Goal: Task Accomplishment & Management: Use online tool/utility

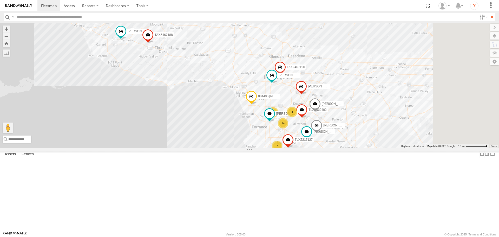
drag, startPoint x: 392, startPoint y: 180, endPoint x: 314, endPoint y: 149, distance: 83.6
click at [314, 148] on div "TAXZ467188 NELSON/T-1688 LARS/272077 TOMMY/T-1630 884493/RUDYS TAXZ465582 14 33…" at bounding box center [249, 85] width 499 height 125
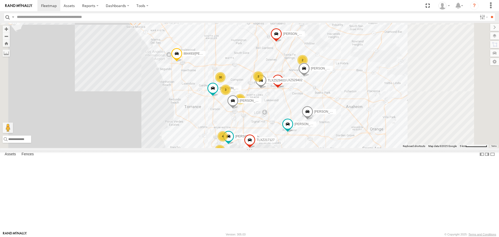
drag, startPoint x: 376, startPoint y: 159, endPoint x: 321, endPoint y: 127, distance: 63.6
click at [326, 128] on div "TAXZ467188 NELSON/T-1688 LARS/272077 TOMMY/T-1630 884493/RUDYS TAXZ465582 SAM/T…" at bounding box center [249, 85] width 499 height 125
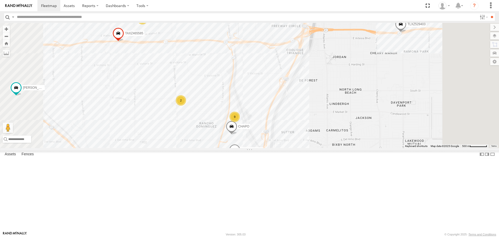
click at [148, 24] on div "2" at bounding box center [142, 19] width 10 height 10
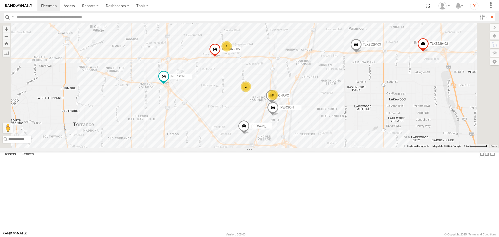
drag, startPoint x: 367, startPoint y: 152, endPoint x: 336, endPoint y: 112, distance: 51.5
click at [336, 112] on div "TAXZ467188 NELSON/T-1688 LARS/272077 TOMMY/T-1630 884493/RUDYS TAXZ465582 SAM/T…" at bounding box center [249, 85] width 499 height 125
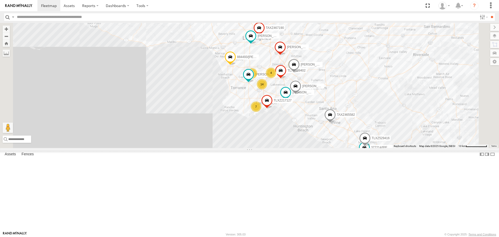
drag, startPoint x: 370, startPoint y: 118, endPoint x: 335, endPoint y: 122, distance: 35.5
click at [286, 79] on span at bounding box center [280, 72] width 11 height 14
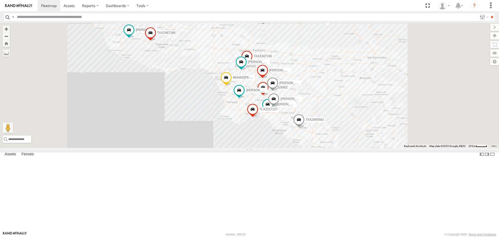
drag, startPoint x: 378, startPoint y: 115, endPoint x: 369, endPoint y: 124, distance: 13.2
click at [369, 124] on div "← Move left → Move right ↑ Move up ↓ Move down + Zoom in - Zoom out Home Jump l…" at bounding box center [249, 85] width 499 height 125
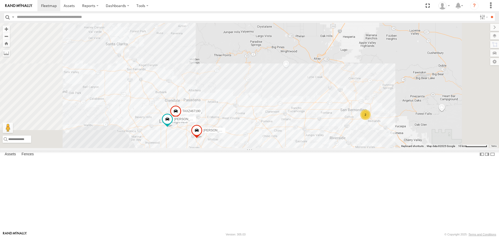
drag, startPoint x: 335, startPoint y: 159, endPoint x: 334, endPoint y: 91, distance: 68.6
click at [334, 91] on div "TAXZ465582 NELSON/T-1688 TOMMY/T-1630 LARS/T-1623 2 FRANKLIN T-1632 TAXZ467190" at bounding box center [249, 85] width 499 height 125
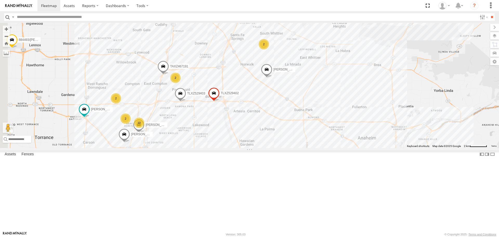
drag, startPoint x: 180, startPoint y: 143, endPoint x: 235, endPoint y: 137, distance: 55.6
click at [235, 137] on div "TAXZ465582 NELSON/T-1688 TOMMY/T-1630 LARS/T-1623 FRANKLIN T-1632 TAXZ467190 SA…" at bounding box center [249, 85] width 499 height 125
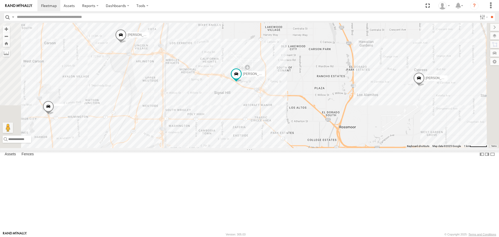
drag, startPoint x: 297, startPoint y: 166, endPoint x: 286, endPoint y: 134, distance: 34.0
click at [286, 134] on div "SAM/T-1625 LARS/T-1623 LEVERN/T-1627 884493/RUDYS BRUCE/T-1698 GILDER TLXZ21712…" at bounding box center [249, 85] width 499 height 125
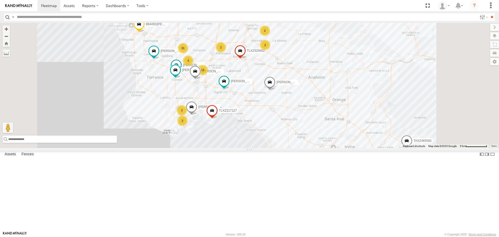
drag, startPoint x: 147, startPoint y: 221, endPoint x: 142, endPoint y: 217, distance: 6.8
click at [117, 143] on input "text" at bounding box center [60, 138] width 114 height 7
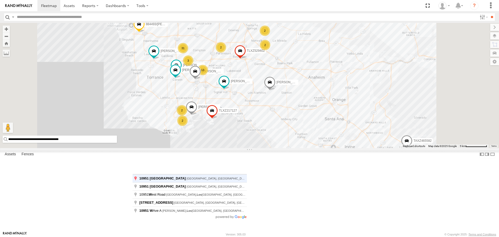
type input "**********"
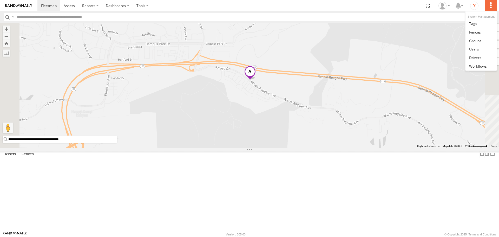
click at [488, 7] on label at bounding box center [490, 5] width 11 height 11
click at [473, 35] on link at bounding box center [480, 32] width 31 height 9
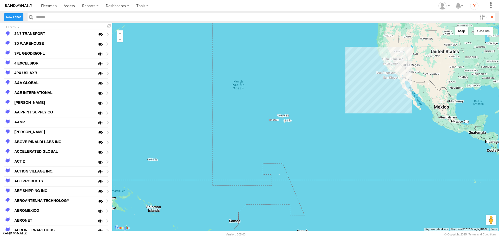
click at [15, 19] on label "New Fence" at bounding box center [13, 17] width 19 height 8
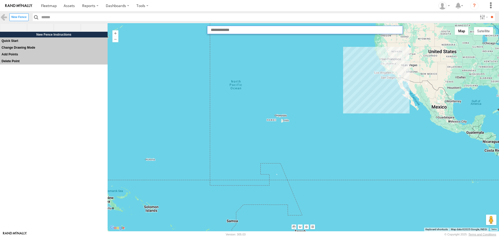
click at [226, 31] on input "text" at bounding box center [305, 30] width 196 height 8
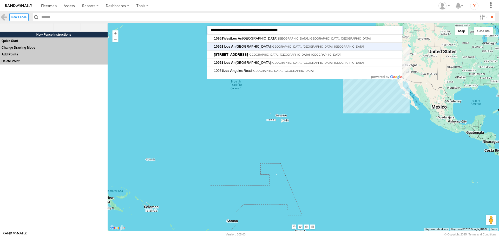
type input "**********"
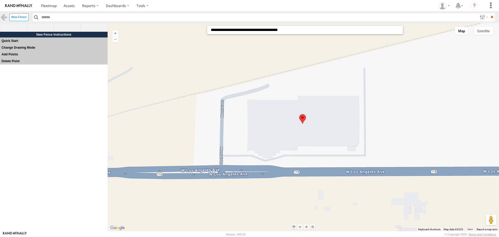
drag, startPoint x: 41, startPoint y: 22, endPoint x: 39, endPoint y: 26, distance: 4.7
click at [41, 22] on header "New Fence Enabled Disabled **" at bounding box center [249, 17] width 499 height 12
click at [39, 27] on span at bounding box center [40, 27] width 27 height 9
drag, startPoint x: 489, startPoint y: 36, endPoint x: 487, endPoint y: 34, distance: 3.0
click at [489, 36] on div at bounding box center [303, 127] width 391 height 208
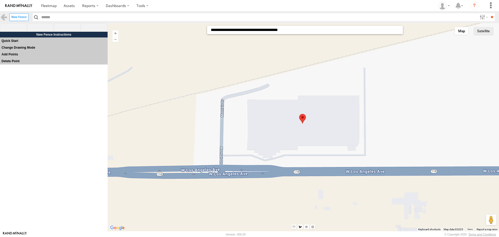
click at [486, 32] on button "Satellite" at bounding box center [482, 31] width 19 height 8
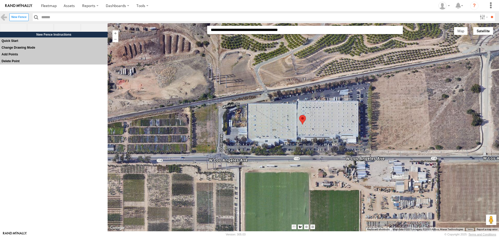
click at [218, 106] on div at bounding box center [303, 127] width 391 height 208
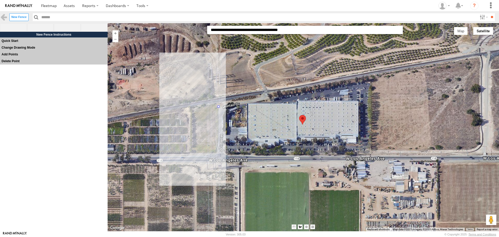
click at [216, 151] on div at bounding box center [303, 127] width 391 height 208
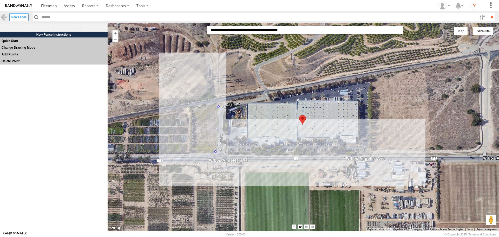
click at [370, 151] on div at bounding box center [303, 127] width 391 height 208
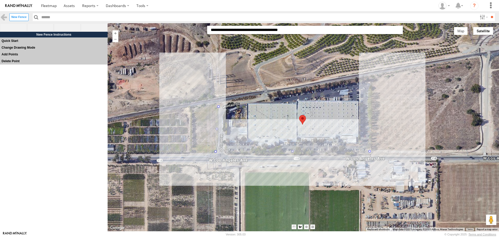
click at [371, 81] on div at bounding box center [303, 127] width 391 height 208
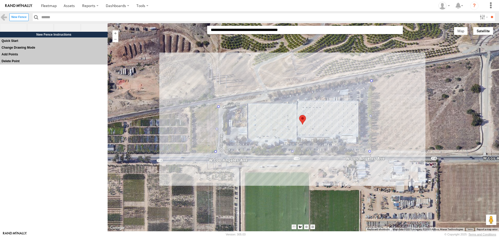
click at [219, 106] on div at bounding box center [303, 127] width 391 height 208
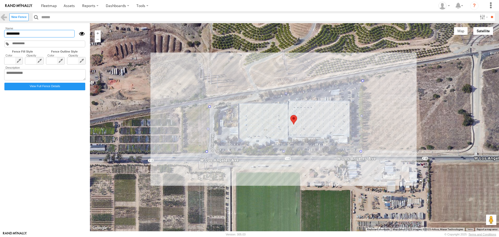
click at [44, 35] on input "*********" at bounding box center [39, 34] width 70 height 8
type input "*"
type input "**********"
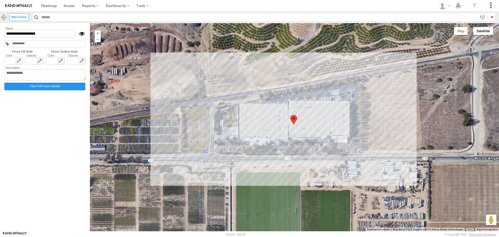
click at [53, 89] on label "View Full Fence Details" at bounding box center [44, 87] width 81 height 8
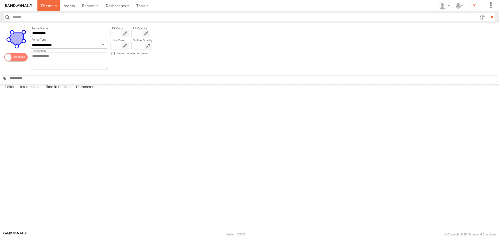
click at [52, 3] on span at bounding box center [49, 5] width 16 height 5
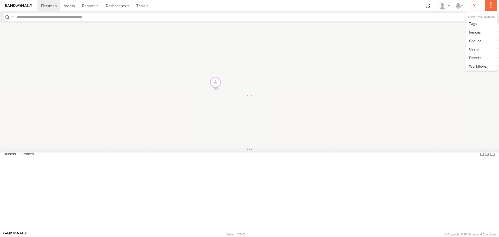
click at [490, 3] on label at bounding box center [490, 5] width 11 height 11
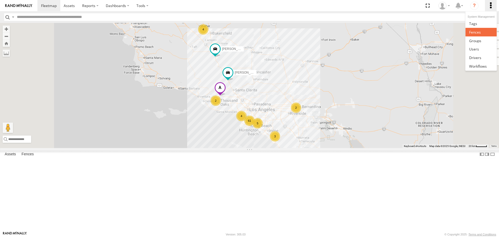
click at [471, 33] on span at bounding box center [475, 32] width 12 height 5
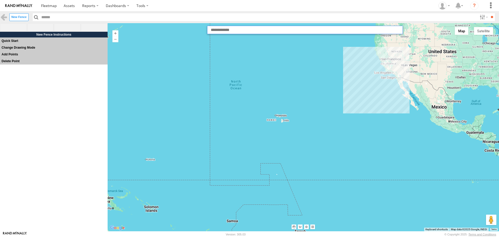
click at [224, 32] on input "text" at bounding box center [305, 30] width 196 height 8
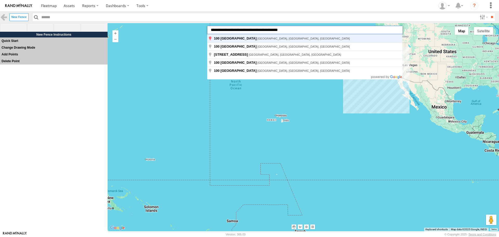
type input "**********"
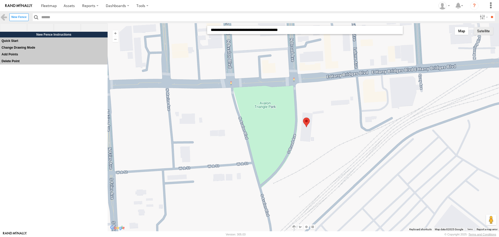
click at [484, 31] on button "Satellite" at bounding box center [482, 31] width 19 height 8
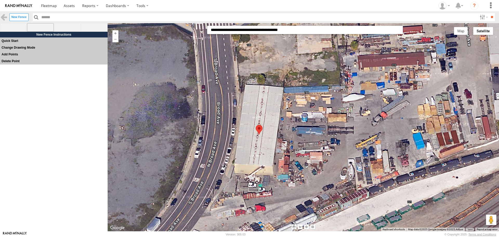
click at [40, 28] on span at bounding box center [40, 27] width 27 height 9
click at [238, 90] on div at bounding box center [303, 127] width 391 height 208
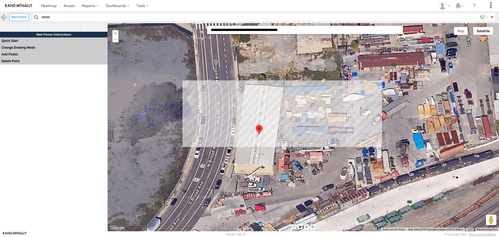
click at [341, 88] on div at bounding box center [303, 127] width 391 height 208
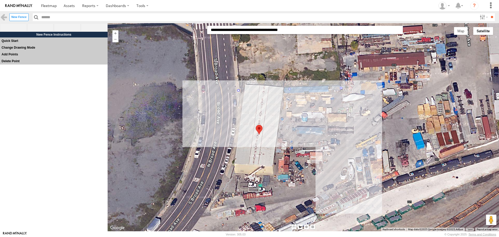
click at [352, 188] on div at bounding box center [303, 127] width 391 height 208
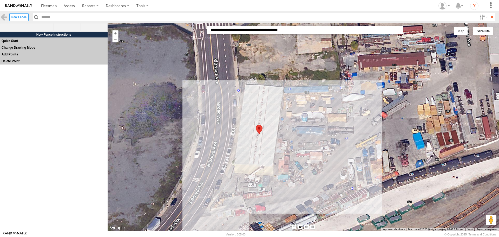
click at [205, 210] on div at bounding box center [303, 127] width 391 height 208
drag, startPoint x: 229, startPoint y: 162, endPoint x: 230, endPoint y: 155, distance: 6.5
click at [229, 161] on div at bounding box center [303, 127] width 391 height 208
click at [239, 90] on div at bounding box center [303, 127] width 391 height 208
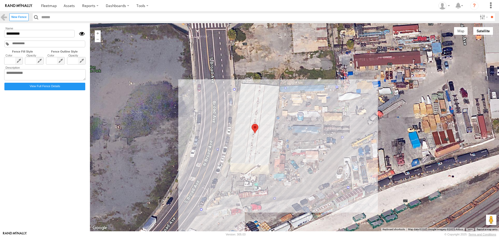
drag, startPoint x: 213, startPoint y: 148, endPoint x: 218, endPoint y: 147, distance: 4.7
click at [218, 147] on div at bounding box center [294, 127] width 409 height 208
drag, startPoint x: 218, startPoint y: 149, endPoint x: 232, endPoint y: 130, distance: 24.1
click at [28, 36] on input "*********" at bounding box center [39, 34] width 70 height 8
click at [27, 34] on input "*********" at bounding box center [39, 34] width 70 height 8
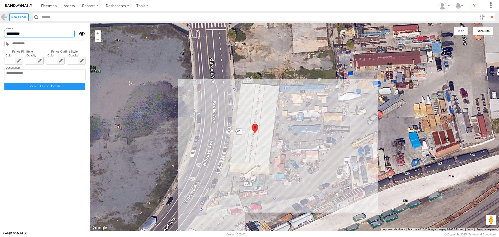
click at [27, 34] on input "*********" at bounding box center [39, 34] width 70 height 8
type input "**********"
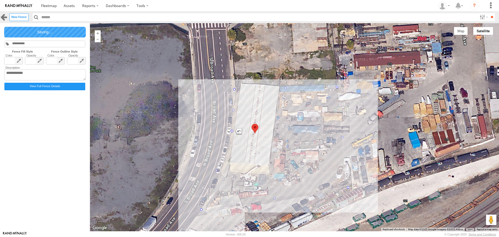
click at [3, 16] on link at bounding box center [4, 17] width 8 height 8
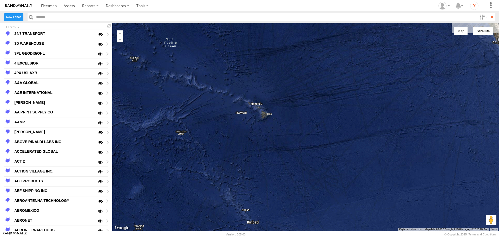
click at [11, 16] on label "New Fence" at bounding box center [13, 17] width 19 height 8
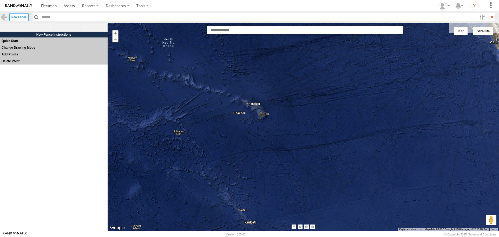
click at [218, 34] on div at bounding box center [303, 127] width 391 height 208
click at [221, 33] on input "text" at bounding box center [305, 30] width 196 height 8
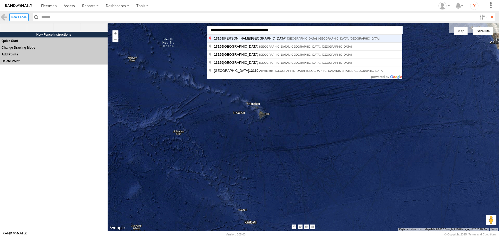
type input "**********"
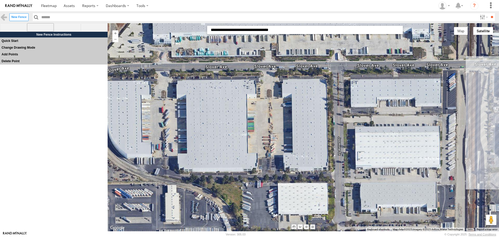
click at [38, 28] on span at bounding box center [40, 27] width 27 height 9
click at [269, 71] on div at bounding box center [303, 127] width 391 height 208
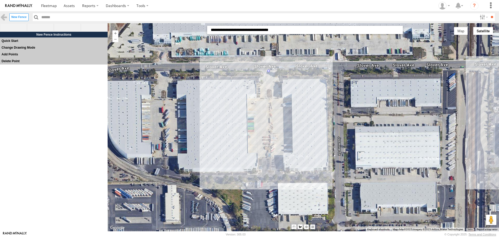
click at [269, 178] on div at bounding box center [303, 127] width 391 height 208
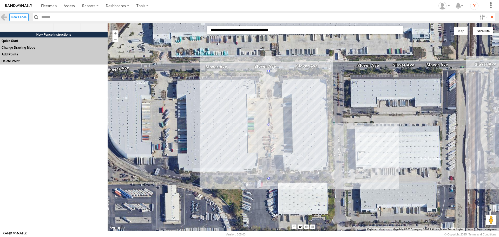
click at [334, 172] on div at bounding box center [303, 127] width 391 height 208
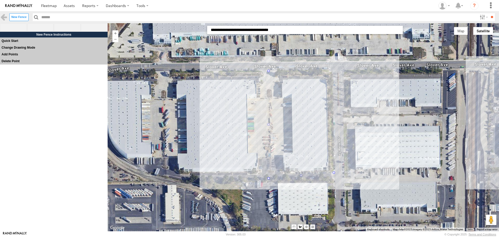
click at [331, 68] on div at bounding box center [303, 127] width 391 height 208
click at [269, 69] on div at bounding box center [303, 127] width 391 height 208
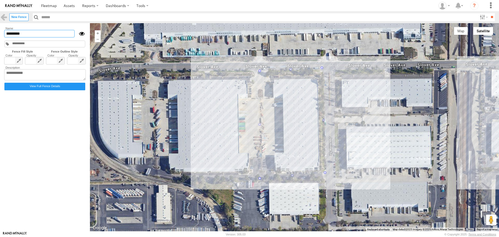
click at [23, 35] on input "*********" at bounding box center [39, 34] width 70 height 8
type input "***"
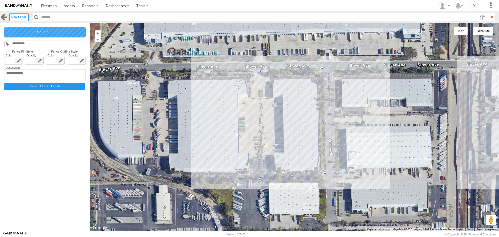
click at [4, 16] on link at bounding box center [4, 17] width 8 height 8
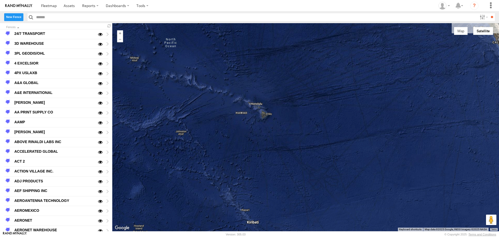
click at [17, 19] on label "New Fence" at bounding box center [13, 17] width 19 height 8
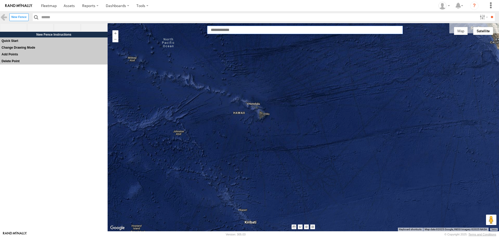
click at [211, 32] on input "text" at bounding box center [305, 30] width 196 height 8
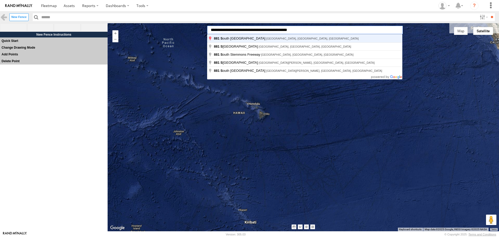
type input "**********"
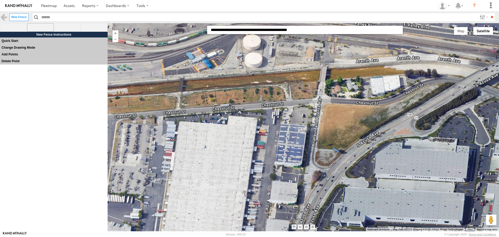
click at [42, 28] on span at bounding box center [40, 27] width 27 height 9
drag, startPoint x: 285, startPoint y: 108, endPoint x: 282, endPoint y: 122, distance: 15.1
click at [283, 112] on div at bounding box center [303, 127] width 391 height 208
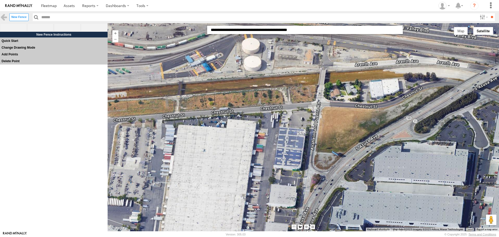
click at [285, 111] on div at bounding box center [303, 127] width 391 height 208
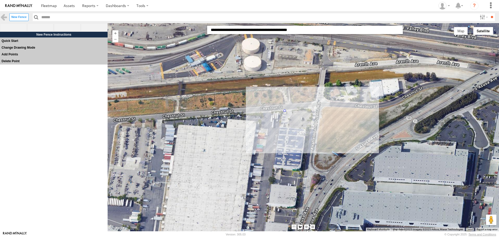
click at [314, 108] on div at bounding box center [303, 127] width 391 height 208
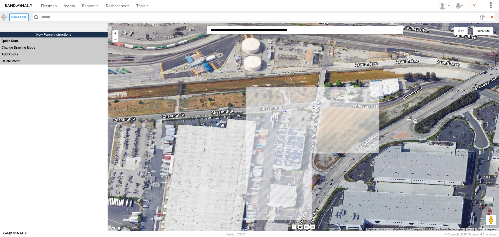
click at [304, 170] on div at bounding box center [303, 127] width 391 height 208
click at [273, 168] on div at bounding box center [303, 127] width 391 height 208
click at [285, 109] on div at bounding box center [303, 127] width 391 height 208
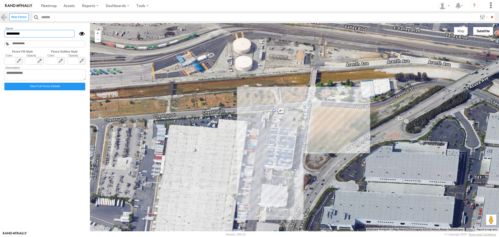
click at [30, 36] on input "*********" at bounding box center [39, 34] width 70 height 8
type input "**********"
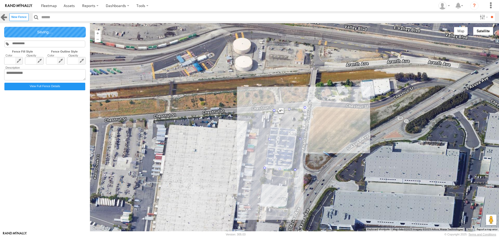
click at [2, 16] on link at bounding box center [4, 17] width 8 height 8
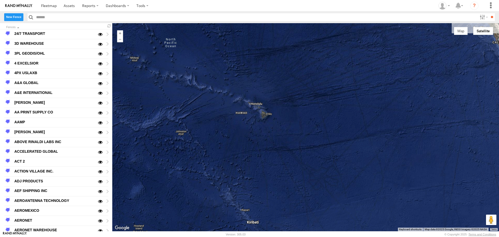
click at [6, 16] on label "New Fence" at bounding box center [13, 17] width 19 height 8
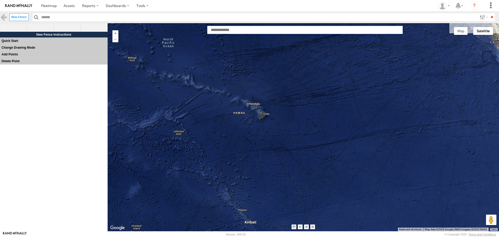
click at [219, 31] on input "text" at bounding box center [305, 30] width 196 height 8
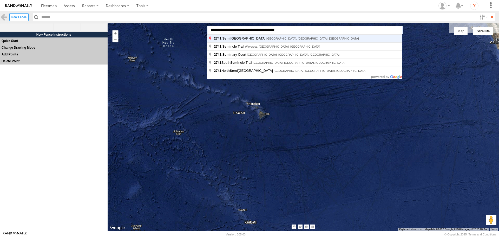
type input "**********"
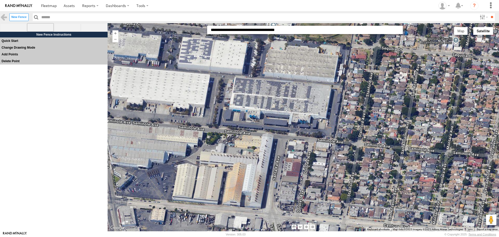
drag, startPoint x: 45, startPoint y: 26, endPoint x: 97, endPoint y: 46, distance: 56.0
click at [45, 26] on span at bounding box center [40, 27] width 27 height 9
click at [224, 77] on div at bounding box center [303, 127] width 391 height 208
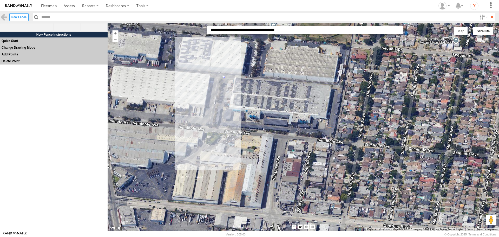
click at [216, 126] on div at bounding box center [303, 127] width 391 height 208
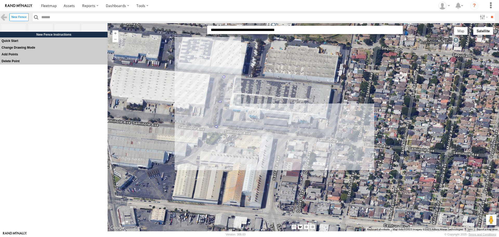
click at [333, 138] on div at bounding box center [303, 127] width 391 height 208
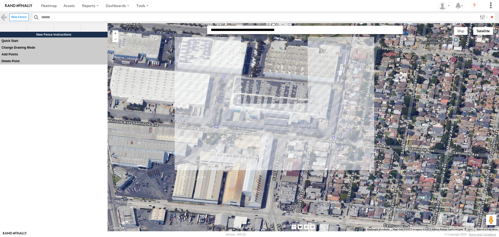
click at [342, 86] on div at bounding box center [303, 127] width 391 height 208
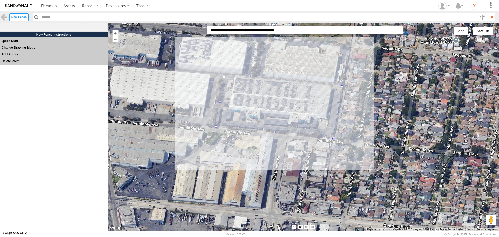
click at [224, 76] on div at bounding box center [303, 127] width 391 height 208
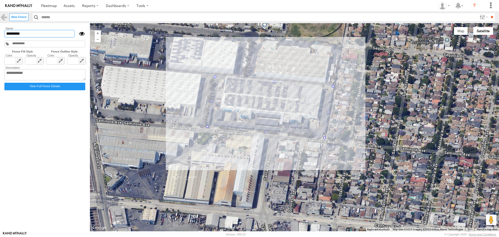
click at [48, 34] on input "*********" at bounding box center [39, 34] width 70 height 8
type input "**********"
click at [6, 16] on link at bounding box center [4, 17] width 8 height 8
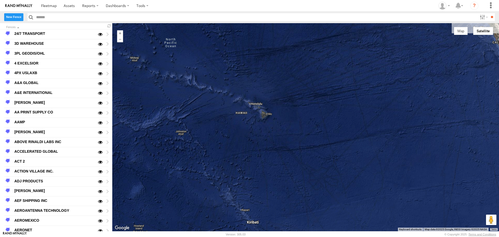
click at [16, 15] on label "New Fence" at bounding box center [13, 17] width 19 height 8
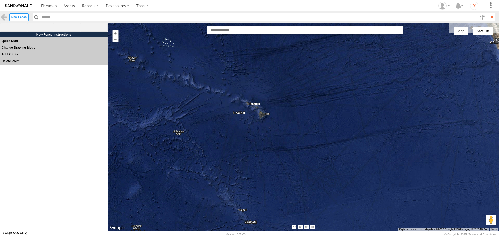
click at [221, 31] on input "text" at bounding box center [305, 30] width 196 height 8
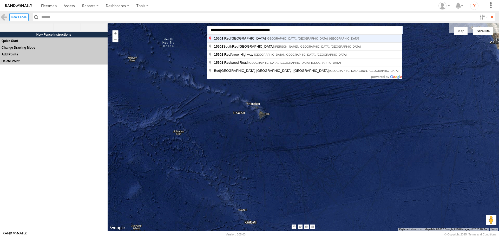
type input "**********"
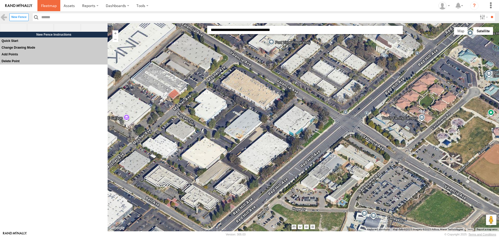
click at [42, 6] on span at bounding box center [49, 5] width 16 height 5
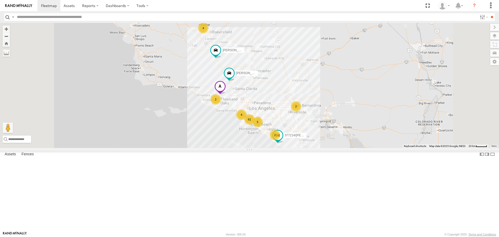
click at [226, 95] on span at bounding box center [219, 88] width 11 height 14
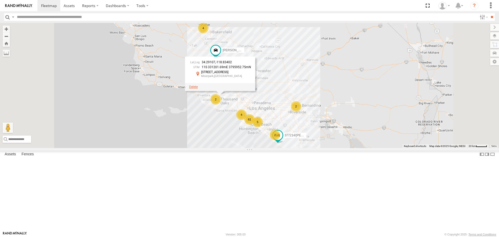
click at [198, 89] on span at bounding box center [193, 87] width 9 height 4
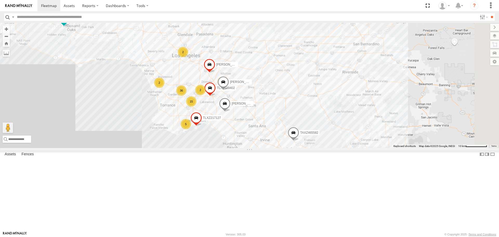
click at [164, 88] on div "2" at bounding box center [159, 82] width 10 height 10
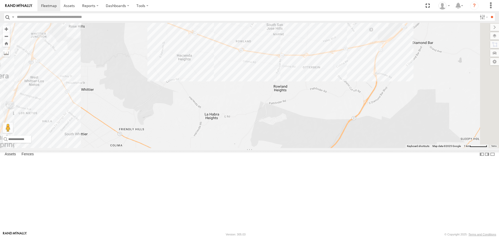
drag, startPoint x: 286, startPoint y: 165, endPoint x: 286, endPoint y: 185, distance: 20.5
click at [286, 148] on div "377214/[PERSON_NAME]/T-1688 [PERSON_NAME]/T-1630 TLXZ529416 [PERSON_NAME]/T-162…" at bounding box center [249, 85] width 499 height 125
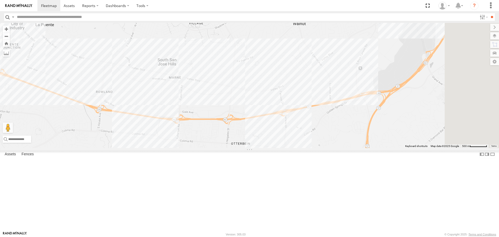
drag, startPoint x: 351, startPoint y: 142, endPoint x: 182, endPoint y: 114, distance: 171.2
click at [183, 114] on div "377214/[PERSON_NAME]/T-1688 [PERSON_NAME]/T-1630 TLXZ529416 [PERSON_NAME]/T-162…" at bounding box center [249, 85] width 499 height 125
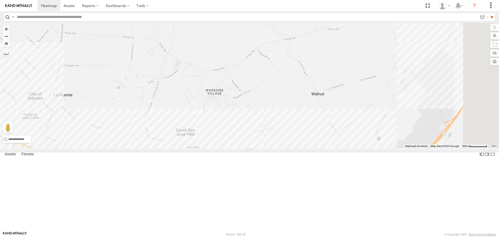
drag, startPoint x: 244, startPoint y: 97, endPoint x: 269, endPoint y: 164, distance: 71.4
click at [269, 148] on div "377214/[PERSON_NAME]/T-1688 [PERSON_NAME]/T-1630 TLXZ529416 [PERSON_NAME]/T-162…" at bounding box center [249, 85] width 499 height 125
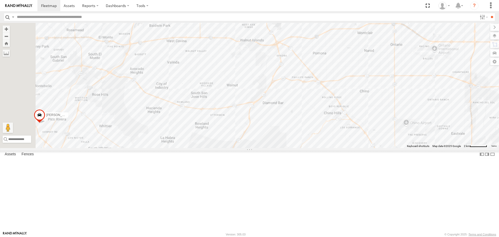
drag, startPoint x: 254, startPoint y: 133, endPoint x: 266, endPoint y: 125, distance: 14.7
click at [266, 125] on div "377214/[PERSON_NAME]/T-1688 [PERSON_NAME]/T-1630 TLXZ529416 [PERSON_NAME]/T-162…" at bounding box center [249, 85] width 499 height 125
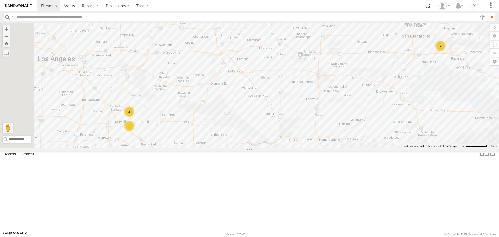
drag, startPoint x: 319, startPoint y: 151, endPoint x: 379, endPoint y: 149, distance: 60.0
click at [382, 148] on div "[PERSON_NAME]/T-1688 [PERSON_NAME]/T-1630 TAXZ465582 [PERSON_NAME]/T-1625 2 2 2" at bounding box center [249, 85] width 499 height 125
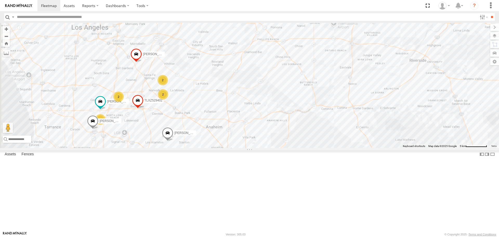
drag, startPoint x: 264, startPoint y: 152, endPoint x: 300, endPoint y: 113, distance: 52.8
click at [301, 114] on div "[PERSON_NAME]/T-1688 [PERSON_NAME]/T-1630 TAXZ465582 [PERSON_NAME]/T-1625 2 2 2…" at bounding box center [249, 85] width 499 height 125
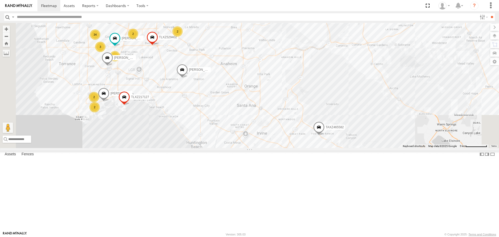
drag, startPoint x: 253, startPoint y: 133, endPoint x: 259, endPoint y: 101, distance: 32.2
click at [259, 101] on div "[PERSON_NAME]/T-1688 [PERSON_NAME]/T-1630 TAXZ465582 [PERSON_NAME]/T-1625 2 2 2…" at bounding box center [249, 85] width 499 height 125
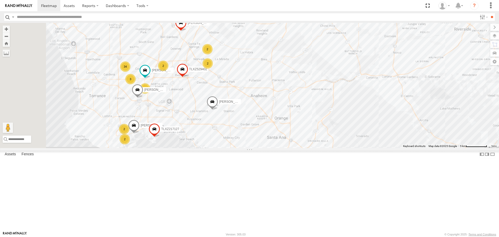
drag, startPoint x: 225, startPoint y: 108, endPoint x: 253, endPoint y: 137, distance: 40.6
click at [253, 137] on div "[PERSON_NAME]/T-1688 [PERSON_NAME]/T-1630 TAXZ465582 [PERSON_NAME]/T-1625 2 2 2…" at bounding box center [249, 85] width 499 height 125
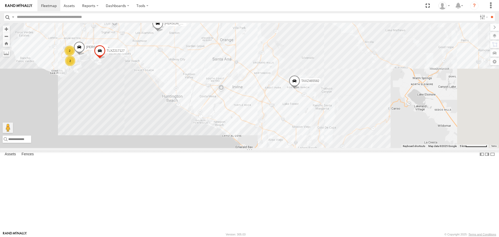
drag, startPoint x: 294, startPoint y: 129, endPoint x: 239, endPoint y: 50, distance: 96.6
click at [239, 50] on div "[PERSON_NAME]/T-1688 [PERSON_NAME]/T-1630 TAXZ465582 [PERSON_NAME]/T-1625 2 2 2…" at bounding box center [249, 85] width 499 height 125
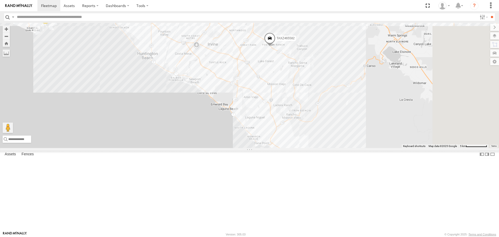
drag, startPoint x: 326, startPoint y: 130, endPoint x: 293, endPoint y: 79, distance: 60.6
click at [293, 79] on div "[PERSON_NAME]/T-1688 [PERSON_NAME]/T-1630 TAXZ465582 TLXZ529416 [PERSON_NAME]/T…" at bounding box center [249, 85] width 499 height 125
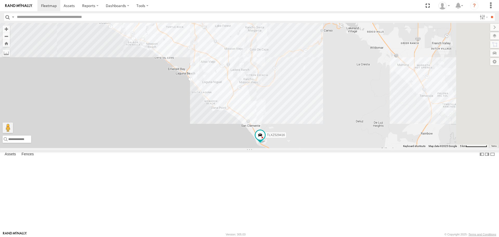
drag, startPoint x: 302, startPoint y: 100, endPoint x: 266, endPoint y: 71, distance: 45.8
click at [266, 71] on div "[PERSON_NAME]/T-1688 [PERSON_NAME]/T-1630 TAXZ465582 TLXZ529416 [PERSON_NAME]/T…" at bounding box center [249, 85] width 499 height 125
